Goal: Task Accomplishment & Management: Use online tool/utility

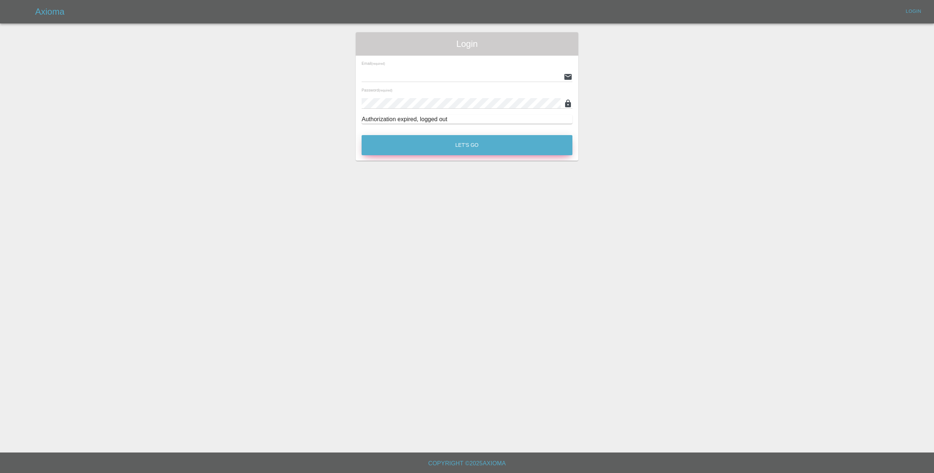
type input "[EMAIL_ADDRESS][DOMAIN_NAME]"
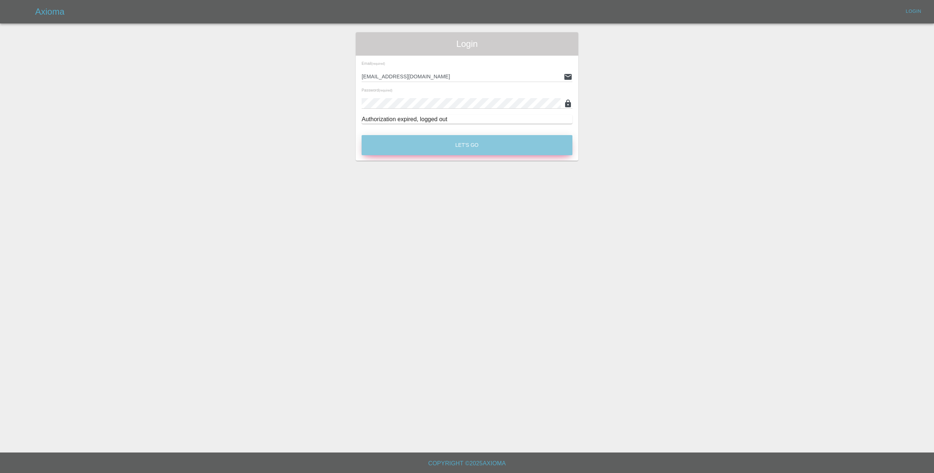
click at [418, 143] on button "Let's Go" at bounding box center [467, 145] width 211 height 20
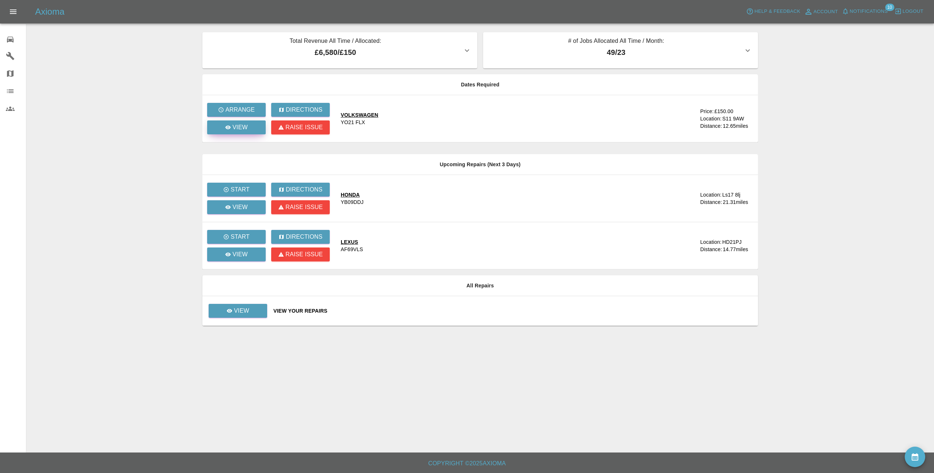
click at [244, 130] on p "View" at bounding box center [239, 127] width 15 height 9
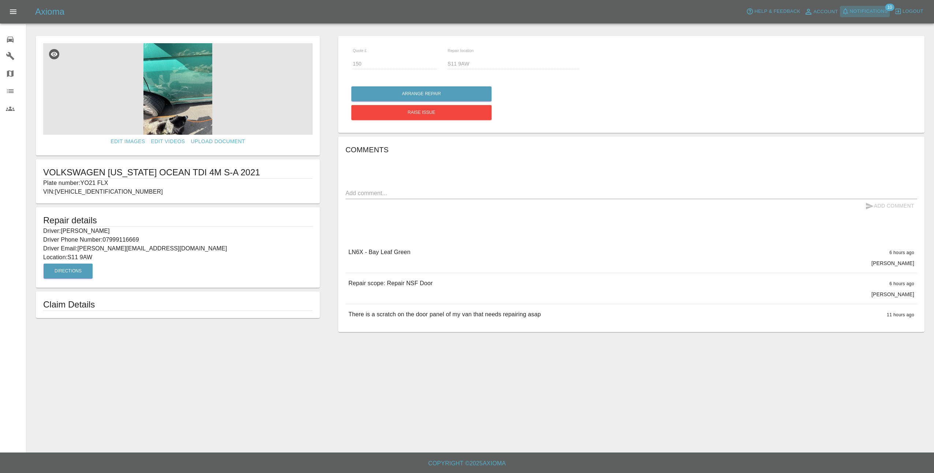
click at [871, 13] on span "Notifications" at bounding box center [869, 11] width 38 height 8
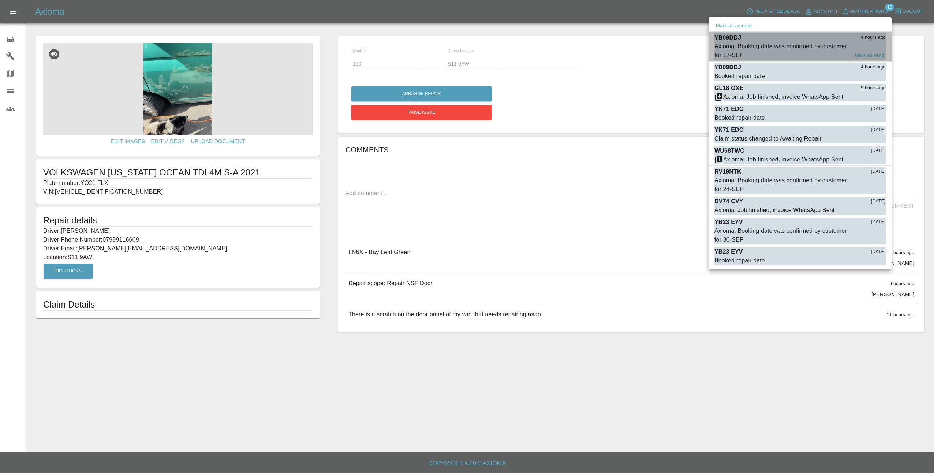
click at [791, 45] on div "Axioma: Booking date was confirmed by customer for 17-SEP" at bounding box center [781, 51] width 135 height 18
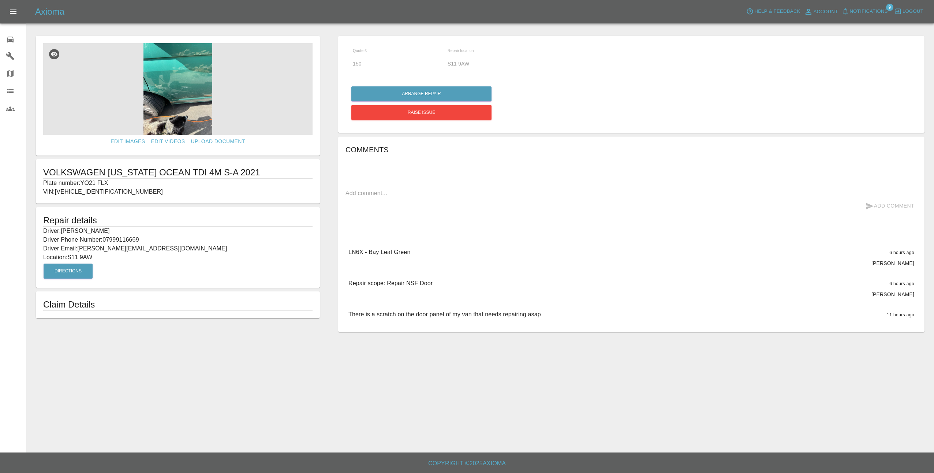
type input "145"
type input "Ls17 8lj"
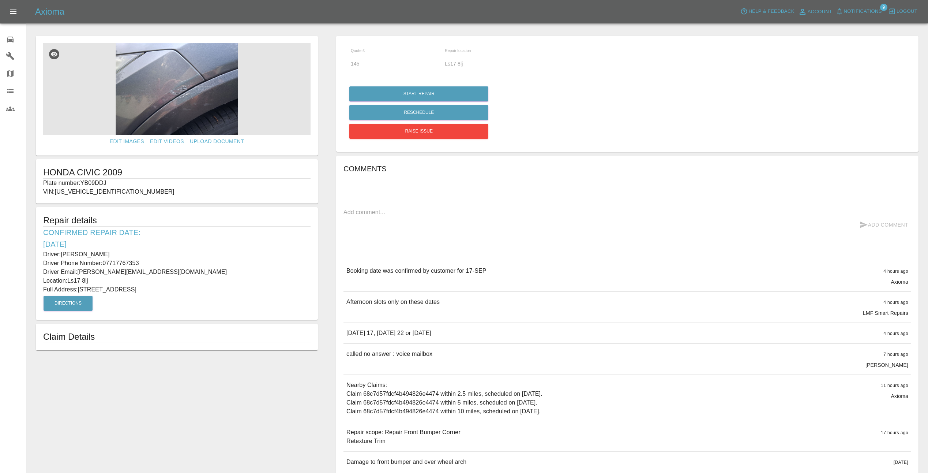
click at [176, 96] on img at bounding box center [176, 88] width 267 height 91
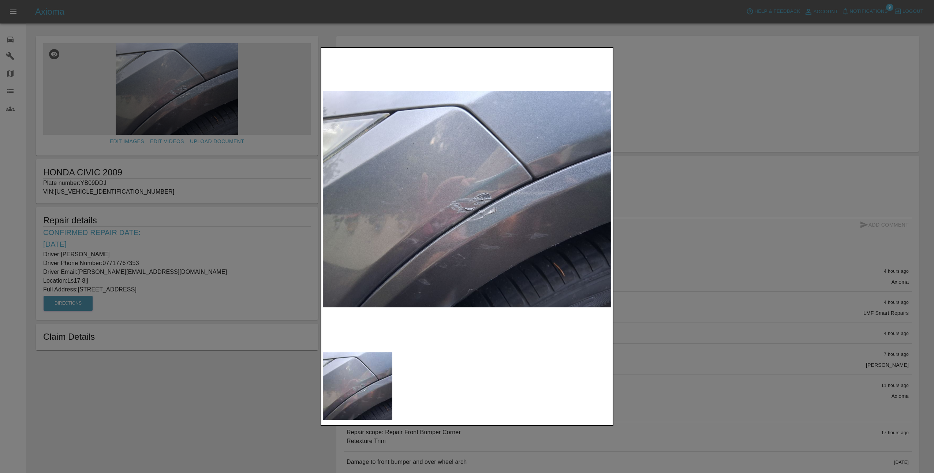
click at [261, 270] on div at bounding box center [467, 236] width 934 height 473
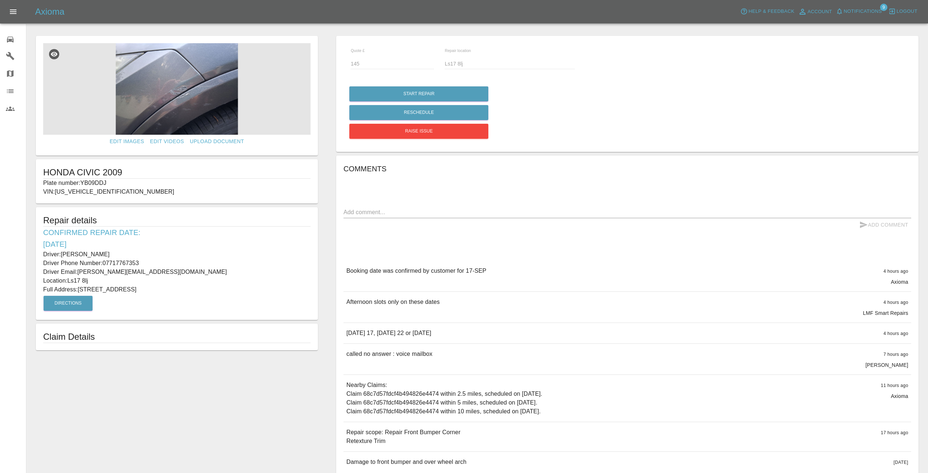
type input "150"
type input "S11 9AW"
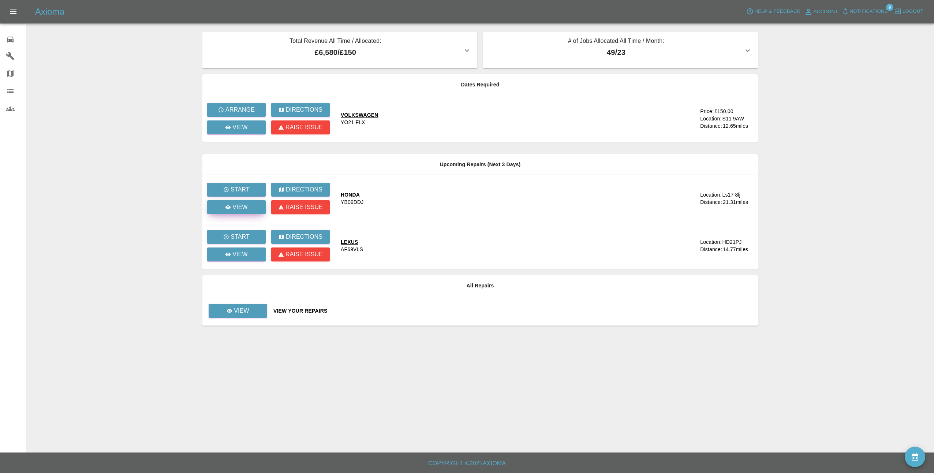
click at [228, 209] on icon at bounding box center [228, 207] width 6 height 6
click at [236, 252] on p "View" at bounding box center [239, 254] width 15 height 9
click at [243, 312] on p "View" at bounding box center [241, 310] width 15 height 9
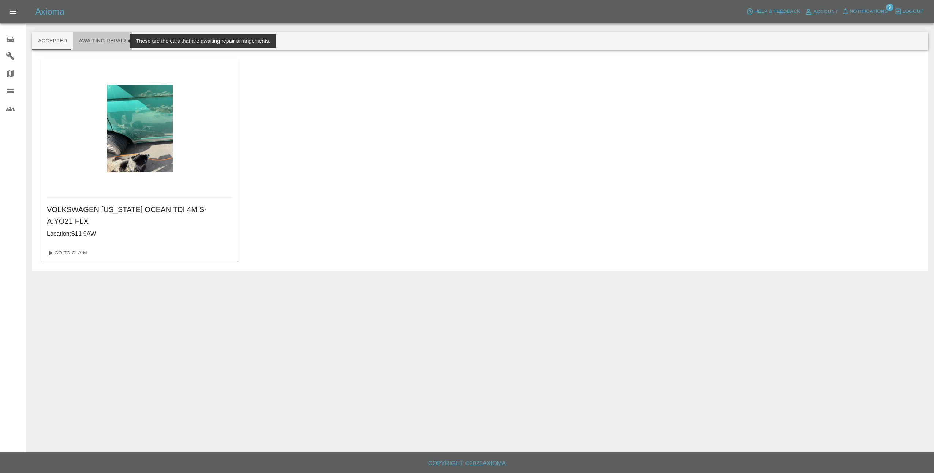
click at [105, 43] on button "Awaiting Repair" at bounding box center [102, 41] width 59 height 18
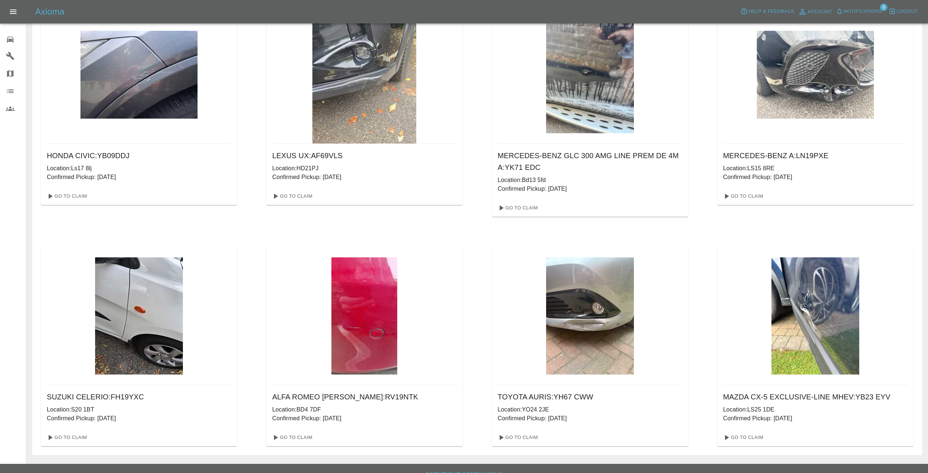
scroll to position [65, 0]
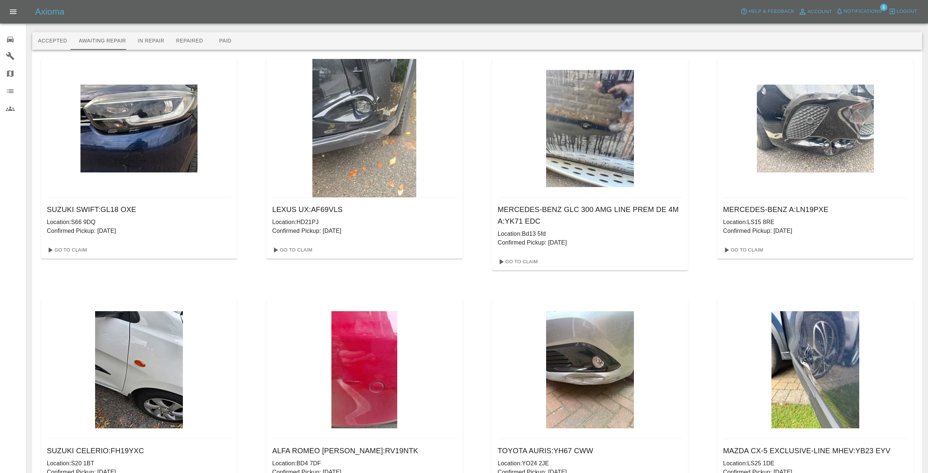
click at [248, 68] on div "SUZUKI SWIFT : GL18 OXE Location: S66 9DQ Confirmed Pickup: [DATE] Go To Claim …" at bounding box center [477, 279] width 873 height 441
click at [219, 39] on button "Paid" at bounding box center [225, 41] width 33 height 18
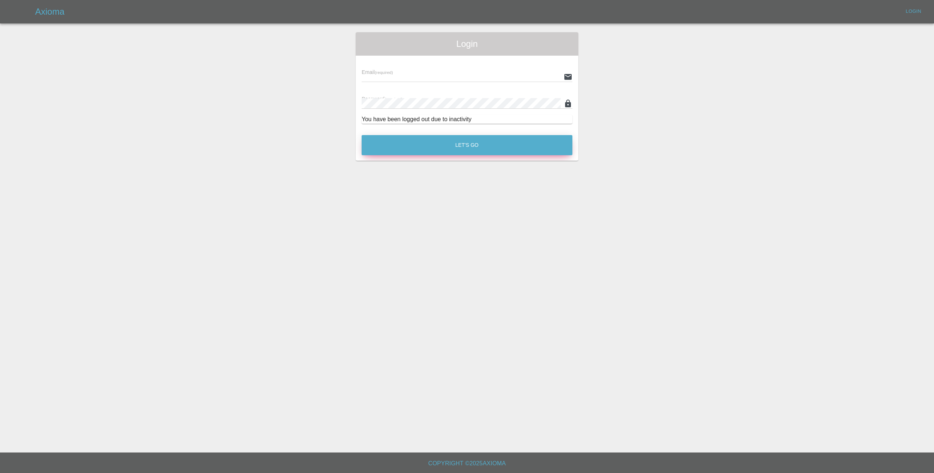
type input "[EMAIL_ADDRESS][DOMAIN_NAME]"
click at [459, 142] on button "Let's Go" at bounding box center [467, 145] width 211 height 20
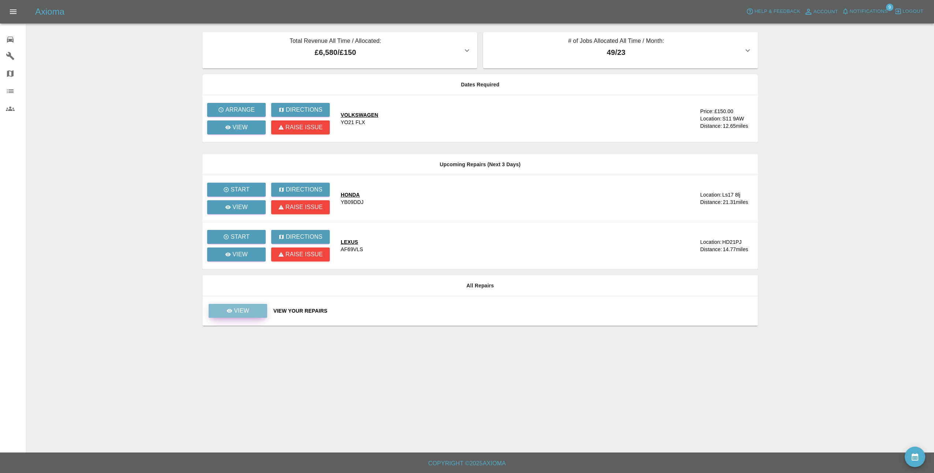
click at [249, 310] on link "View" at bounding box center [238, 311] width 59 height 14
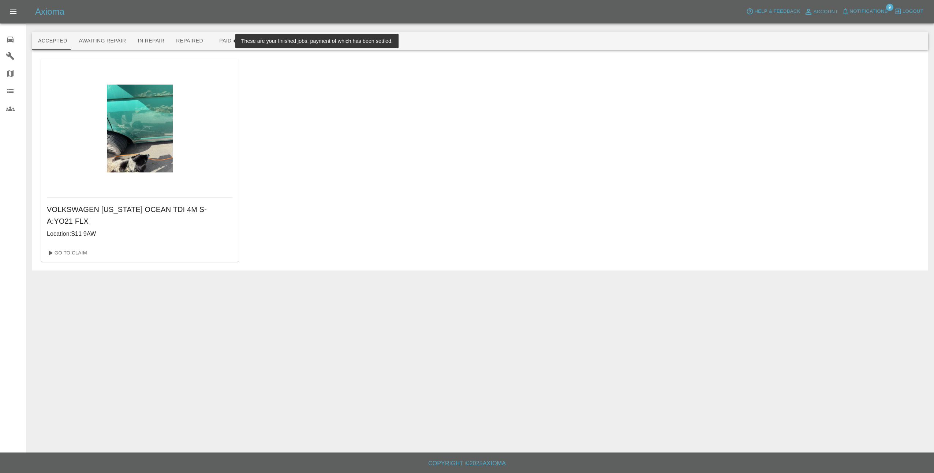
click at [212, 40] on button "Paid" at bounding box center [225, 41] width 33 height 18
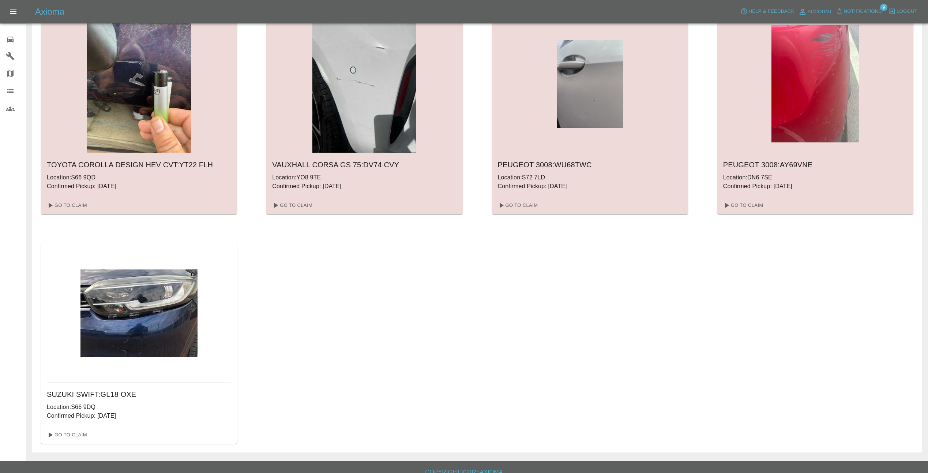
scroll to position [753, 0]
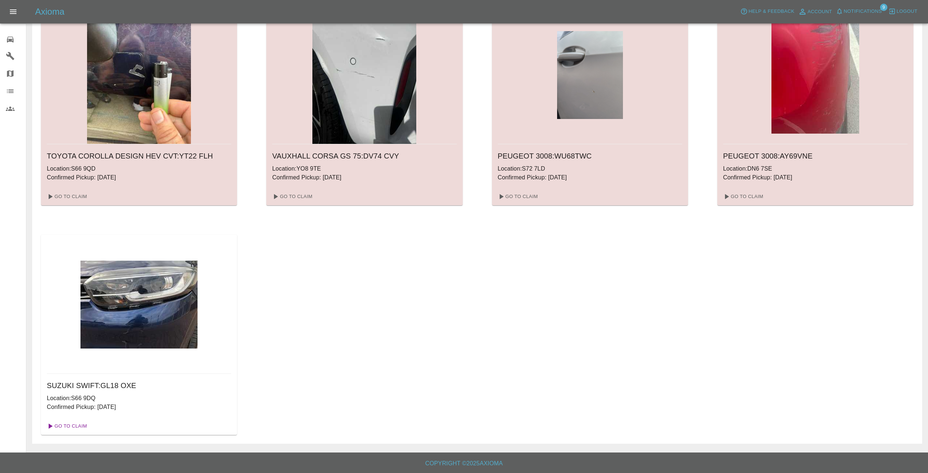
click at [78, 424] on link "Go To Claim" at bounding box center [66, 426] width 45 height 12
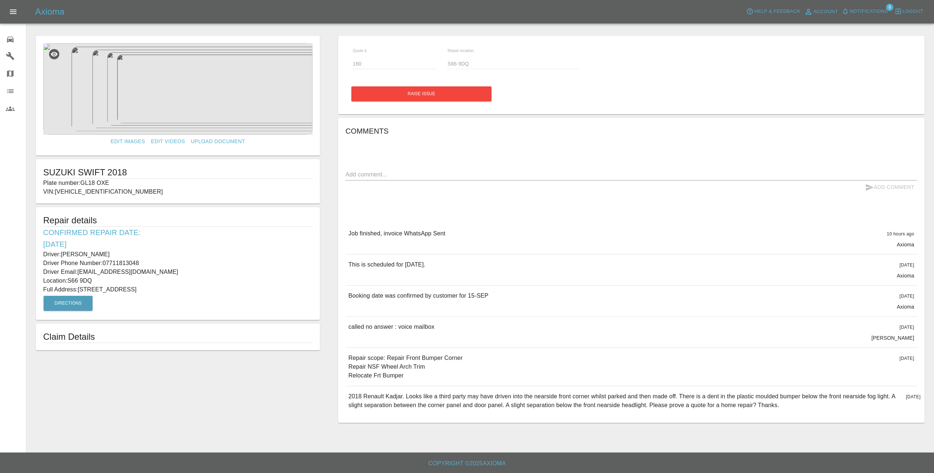
click at [194, 101] on img at bounding box center [177, 88] width 269 height 91
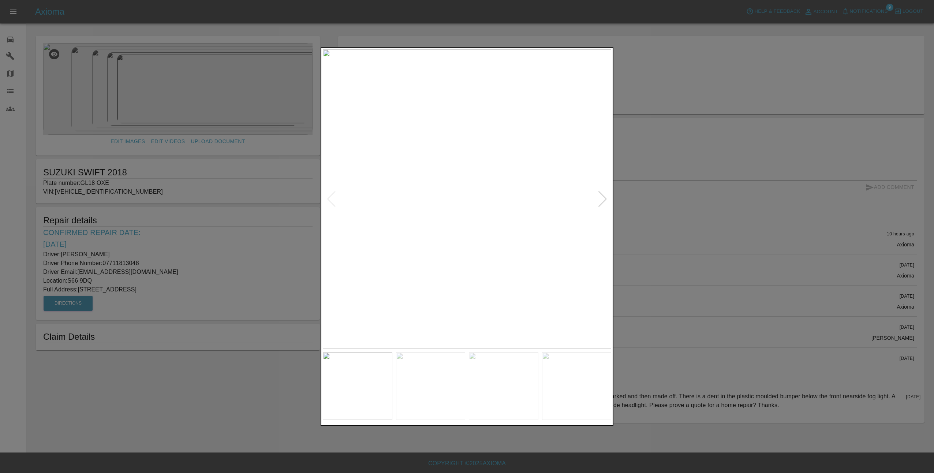
click at [602, 198] on div at bounding box center [603, 199] width 10 height 16
click at [603, 198] on div at bounding box center [603, 199] width 10 height 16
click at [607, 198] on div at bounding box center [603, 199] width 10 height 16
click at [602, 200] on div at bounding box center [603, 199] width 10 height 16
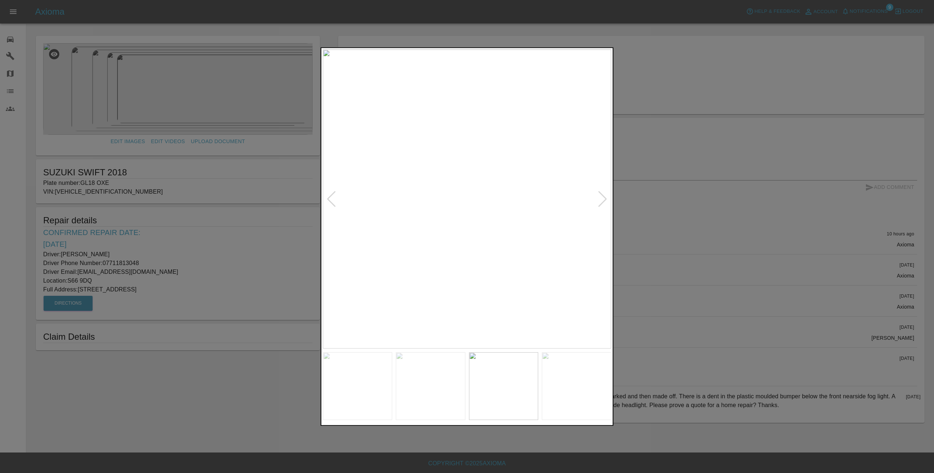
click at [602, 200] on div at bounding box center [603, 199] width 10 height 16
click at [602, 200] on img at bounding box center [467, 198] width 288 height 299
click at [658, 222] on div at bounding box center [467, 236] width 934 height 473
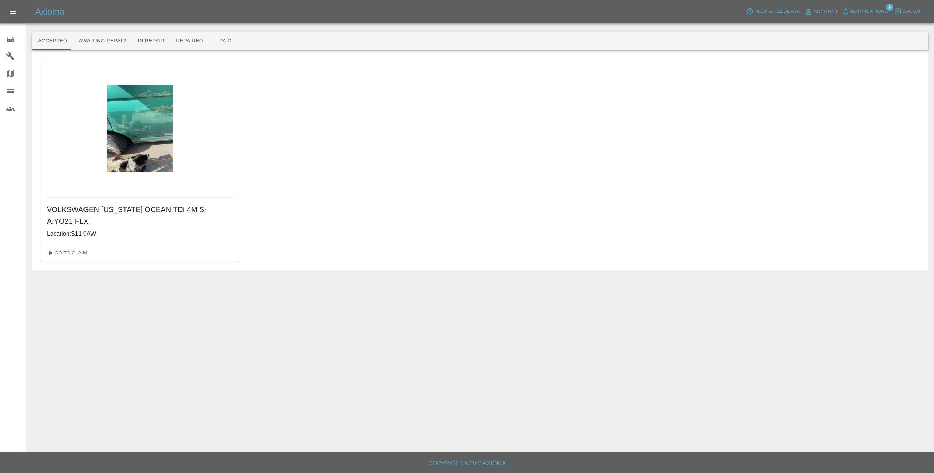
click at [134, 134] on img at bounding box center [140, 129] width 66 height 88
click at [81, 249] on link "Go To Claim" at bounding box center [66, 253] width 45 height 12
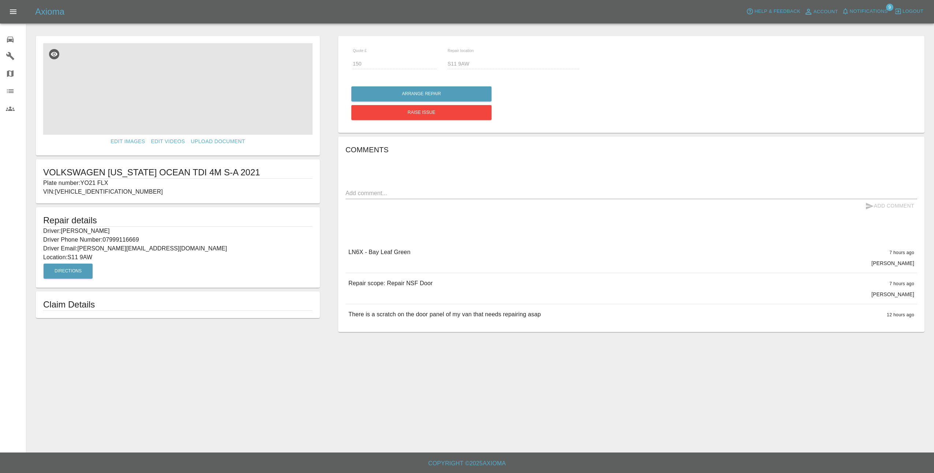
click at [176, 97] on img at bounding box center [177, 88] width 269 height 91
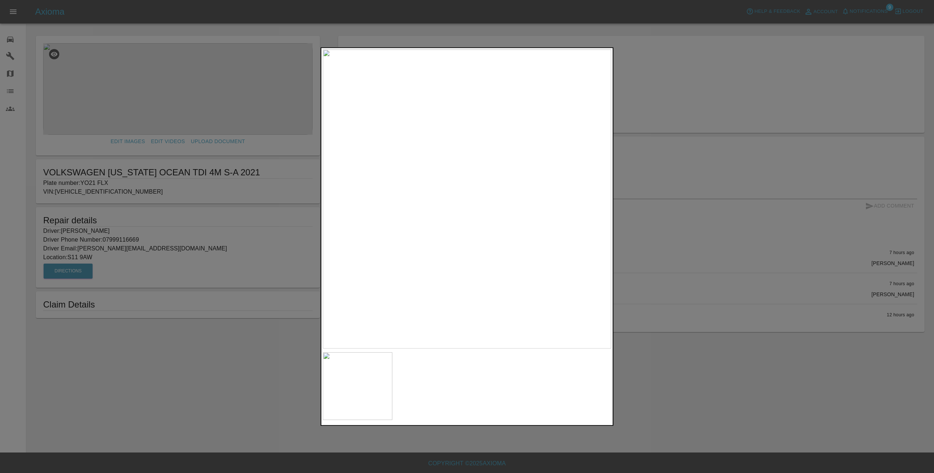
click at [721, 244] on div at bounding box center [467, 236] width 934 height 473
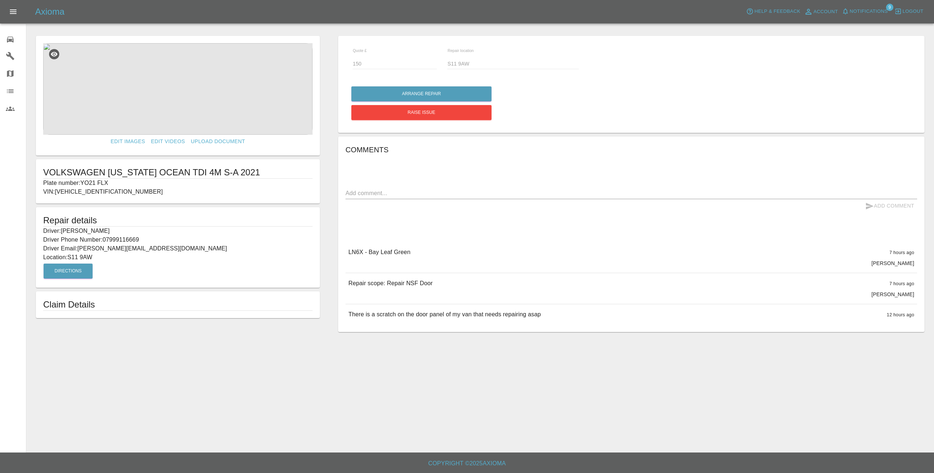
click at [163, 76] on img at bounding box center [177, 88] width 269 height 91
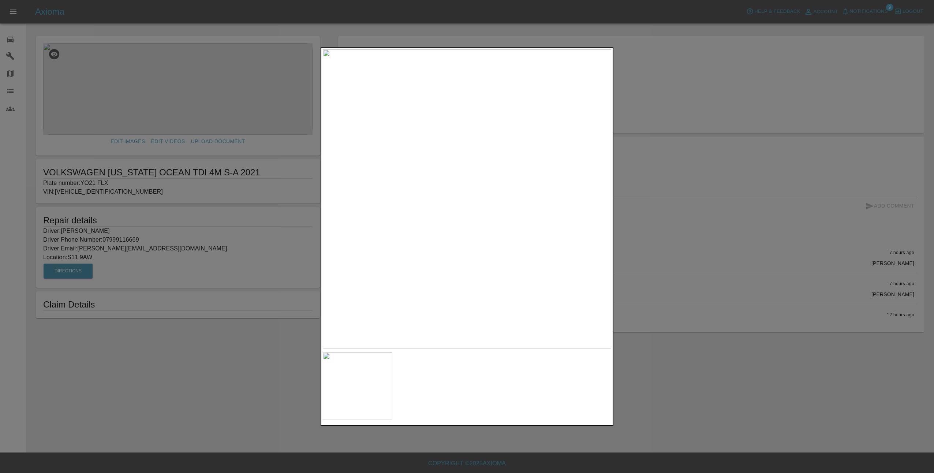
click at [670, 272] on div at bounding box center [467, 236] width 934 height 473
